Goal: Information Seeking & Learning: Learn about a topic

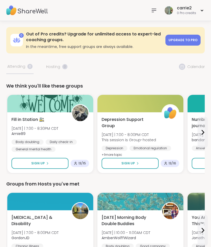
click at [170, 165] on span "13 / 16" at bounding box center [172, 163] width 8 height 4
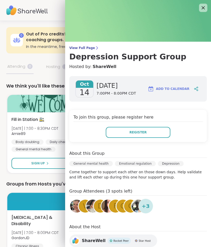
click at [202, 8] on icon at bounding box center [203, 8] width 6 height 6
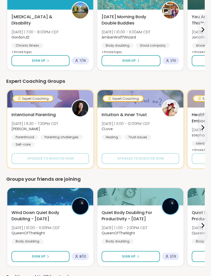
scroll to position [222, 0]
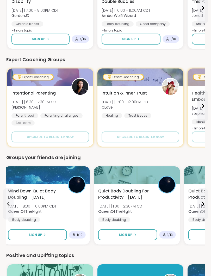
click at [132, 217] on div "Quiet Body Doubling For Productivity - Monday Mon 10/20 | 1:00 - 2:30PM CDT Que…" at bounding box center [137, 205] width 78 height 34
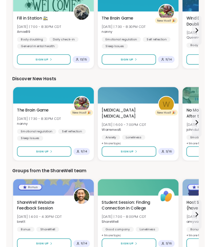
scroll to position [536, 0]
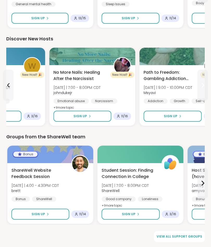
click at [205, 84] on icon at bounding box center [202, 85] width 6 height 6
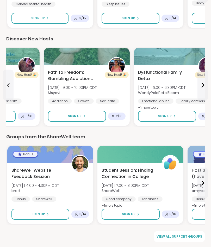
scroll to position [533, 0]
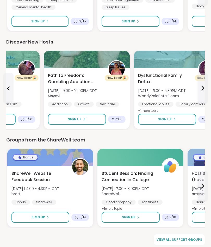
click at [202, 88] on icon at bounding box center [202, 88] width 6 height 6
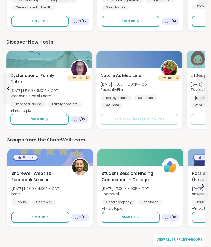
click at [8, 91] on icon at bounding box center [8, 88] width 6 height 6
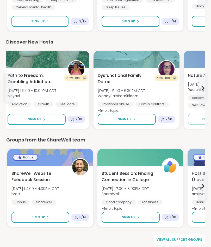
click at [8, 86] on icon at bounding box center [8, 88] width 6 height 6
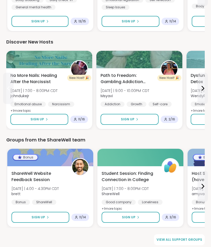
click at [28, 77] on span "No More Nails: Healing After the Narcissist" at bounding box center [37, 78] width 54 height 12
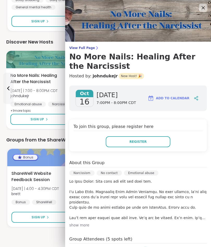
scroll to position [0, 0]
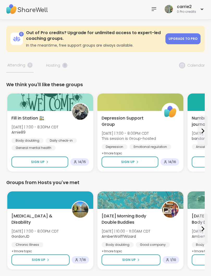
click at [172, 164] on span "14 / 16" at bounding box center [172, 162] width 8 height 4
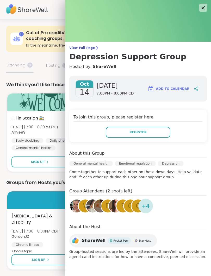
click at [202, 11] on icon at bounding box center [203, 8] width 6 height 6
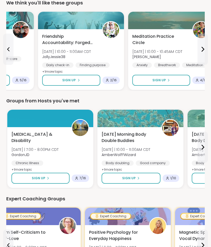
scroll to position [83, 0]
click at [84, 179] on span "7 / 16" at bounding box center [82, 178] width 7 height 4
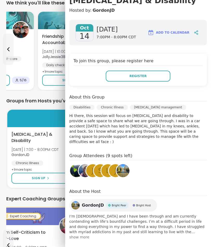
scroll to position [56, 0]
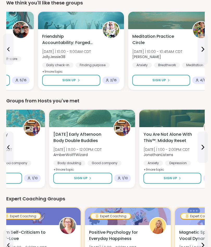
click at [121, 181] on div "1 / 10" at bounding box center [122, 177] width 17 height 7
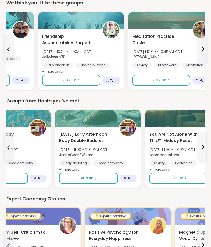
click at [126, 127] on img at bounding box center [128, 128] width 16 height 16
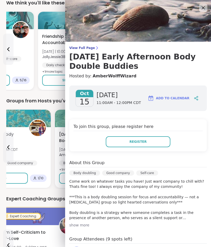
click at [133, 130] on h4 "To join this group, please register here" at bounding box center [137, 127] width 129 height 8
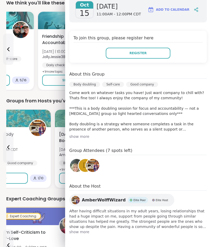
scroll to position [88, 0]
click at [50, 197] on div "Expert Coaching Groups" at bounding box center [105, 198] width 198 height 7
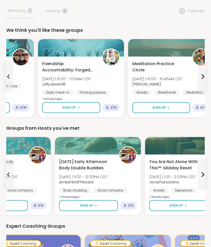
scroll to position [0, 0]
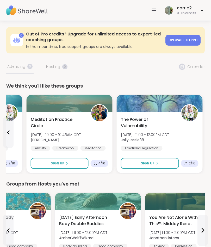
click at [128, 173] on div "Fill in Station 🚉 [DATE] | 7:00 - 8:30PM CDT Amie89 Body doubling Daily check-i…" at bounding box center [105, 134] width 198 height 80
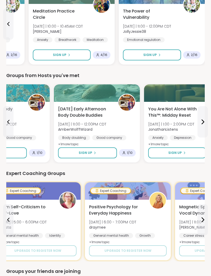
scroll to position [108, 0]
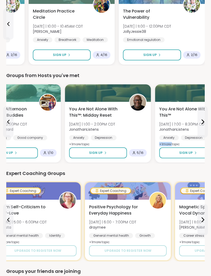
click at [121, 107] on span "You Are Not Alone With This™: Midday Reset" at bounding box center [96, 112] width 54 height 12
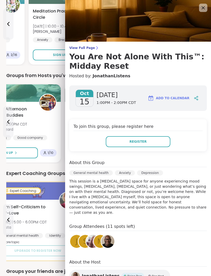
click at [198, 6] on img at bounding box center [138, 21] width 146 height 42
click at [203, 9] on icon at bounding box center [203, 8] width 6 height 6
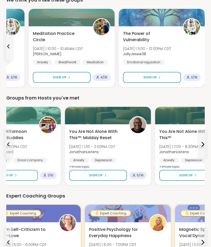
scroll to position [86, 0]
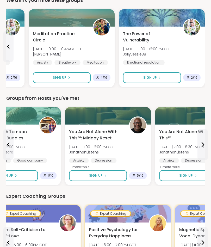
click at [202, 145] on icon at bounding box center [203, 144] width 2 height 4
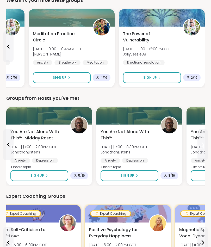
click at [201, 143] on icon at bounding box center [202, 144] width 6 height 6
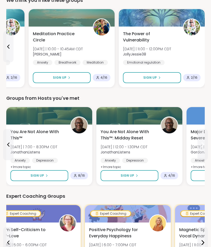
click at [201, 146] on icon at bounding box center [202, 144] width 6 height 6
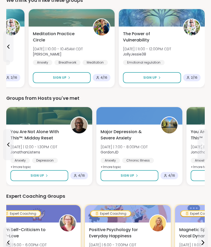
click at [203, 144] on icon at bounding box center [203, 144] width 2 height 4
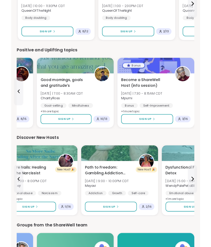
scroll to position [421, 0]
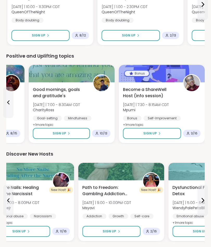
click at [195, 130] on div "3 / 16" at bounding box center [191, 133] width 17 height 7
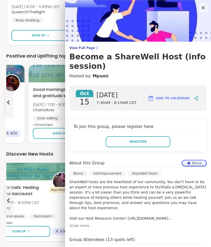
click at [149, 219] on p "ShareWell hosts are the heartbeat of our community. You don't have to be an exp…" at bounding box center [137, 200] width 137 height 42
click at [143, 216] on p "ShareWell hosts are the heartbeat of our community. You don't have to be an exp…" at bounding box center [137, 200] width 137 height 42
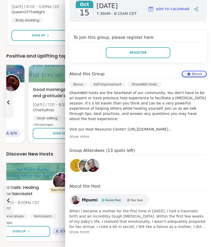
scroll to position [421, 0]
